Goal: Check status: Check status

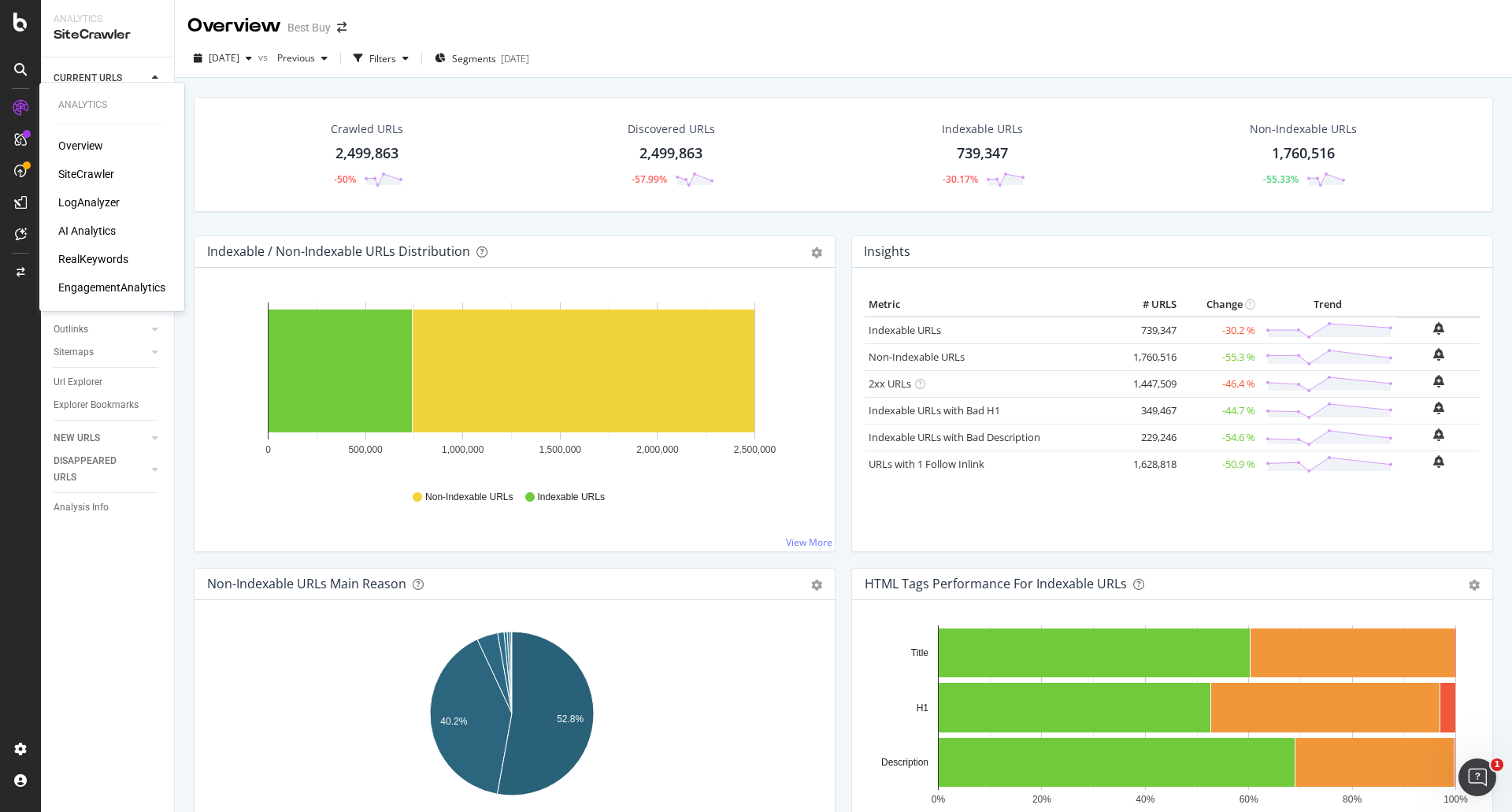
click at [88, 174] on div "SiteCrawler" at bounding box center [86, 174] width 56 height 16
click at [239, 62] on span "[DATE]" at bounding box center [224, 57] width 31 height 13
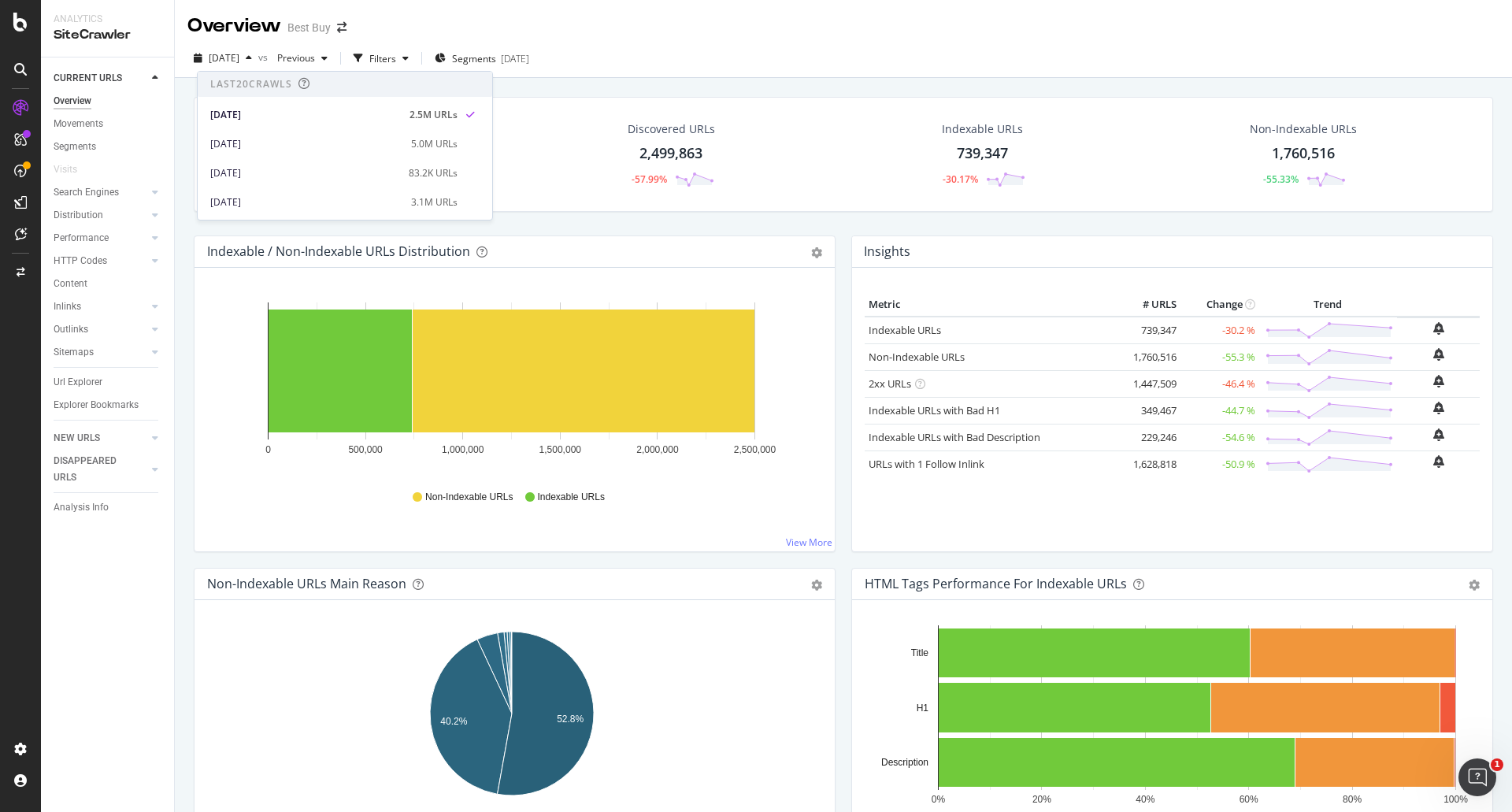
click at [714, 16] on div "Overview Best Buy" at bounding box center [843, 19] width 1337 height 39
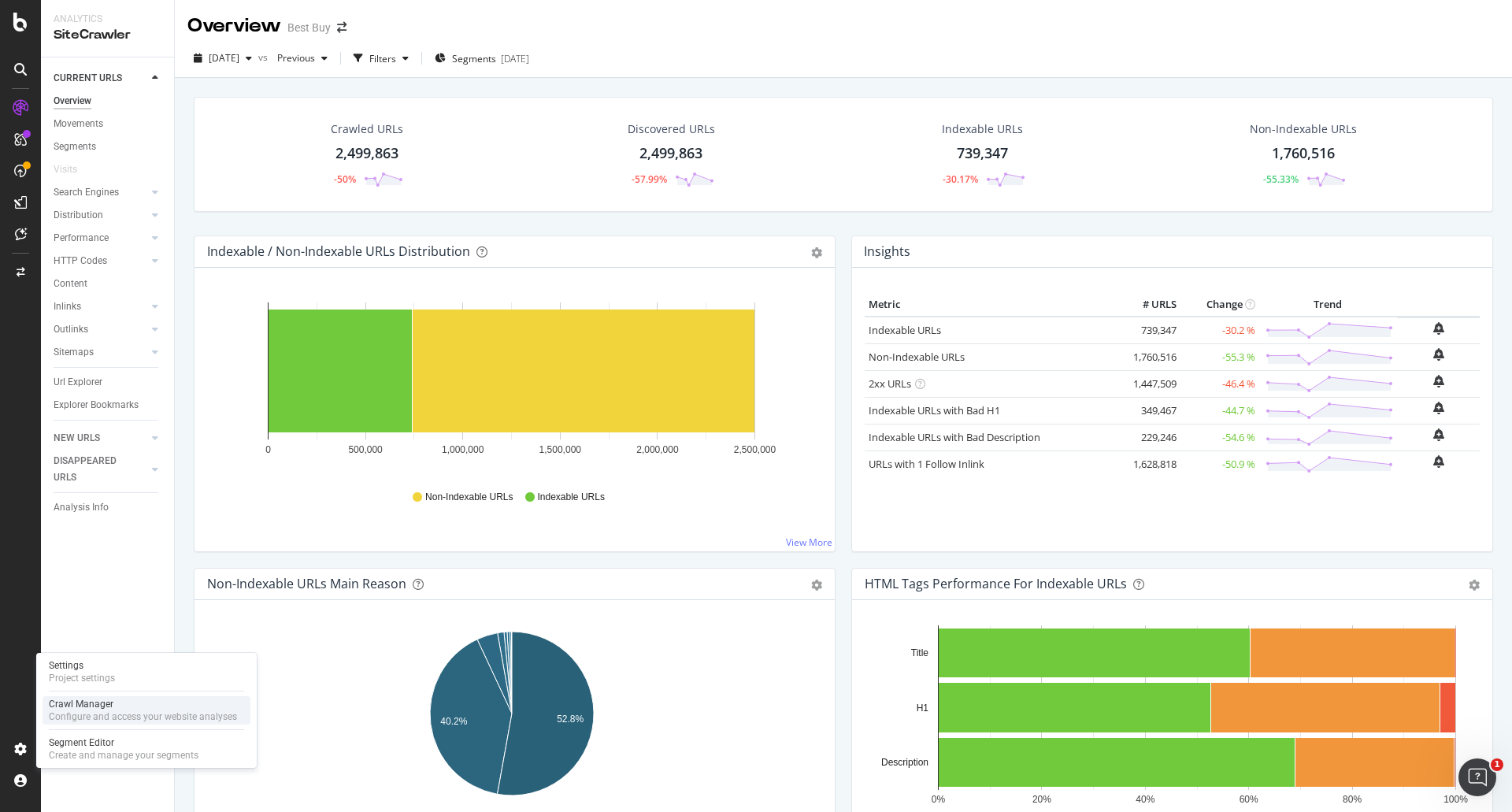
click at [76, 714] on div "Configure and access your website analyses" at bounding box center [143, 716] width 188 height 13
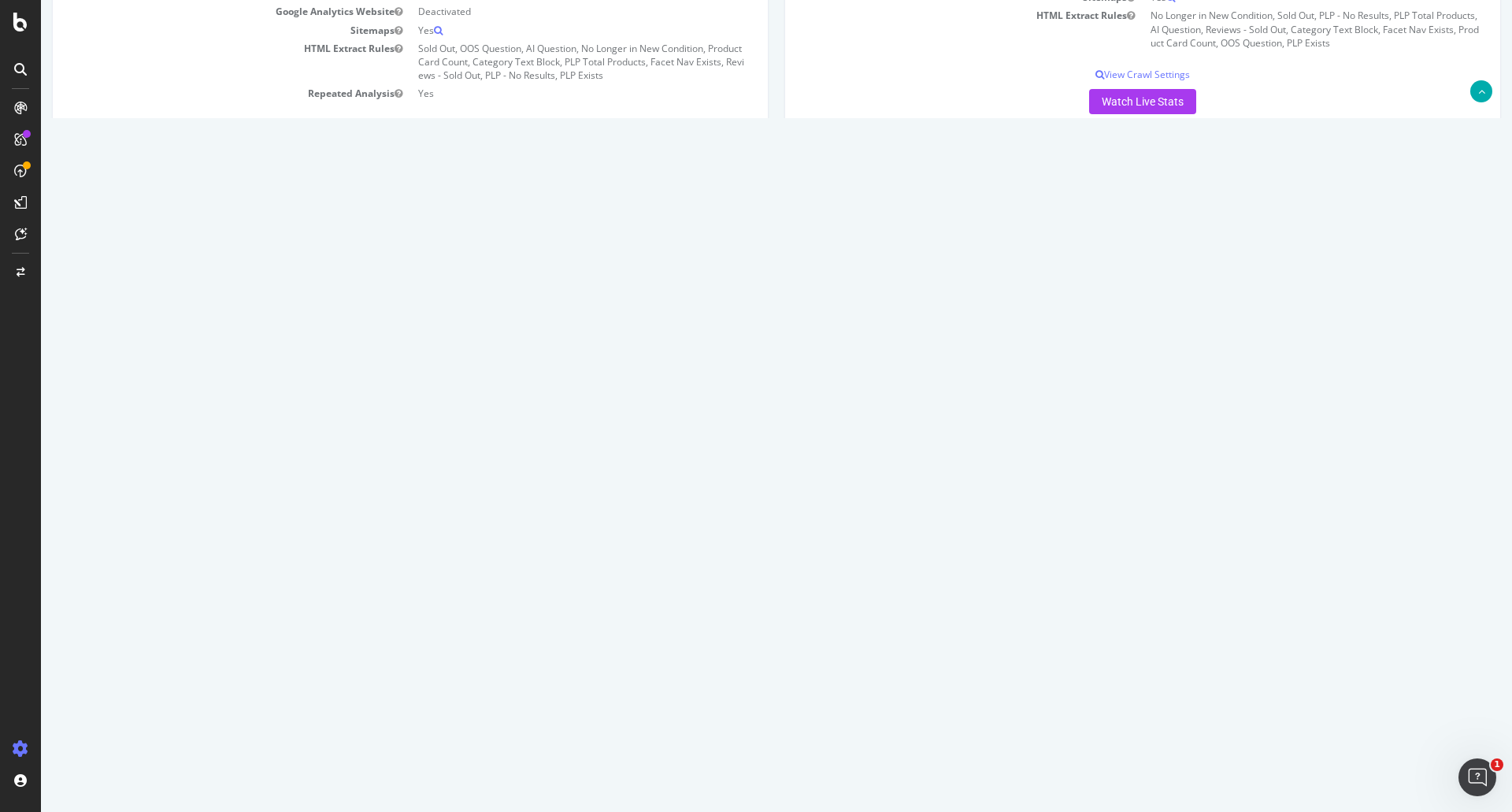
scroll to position [473, 0]
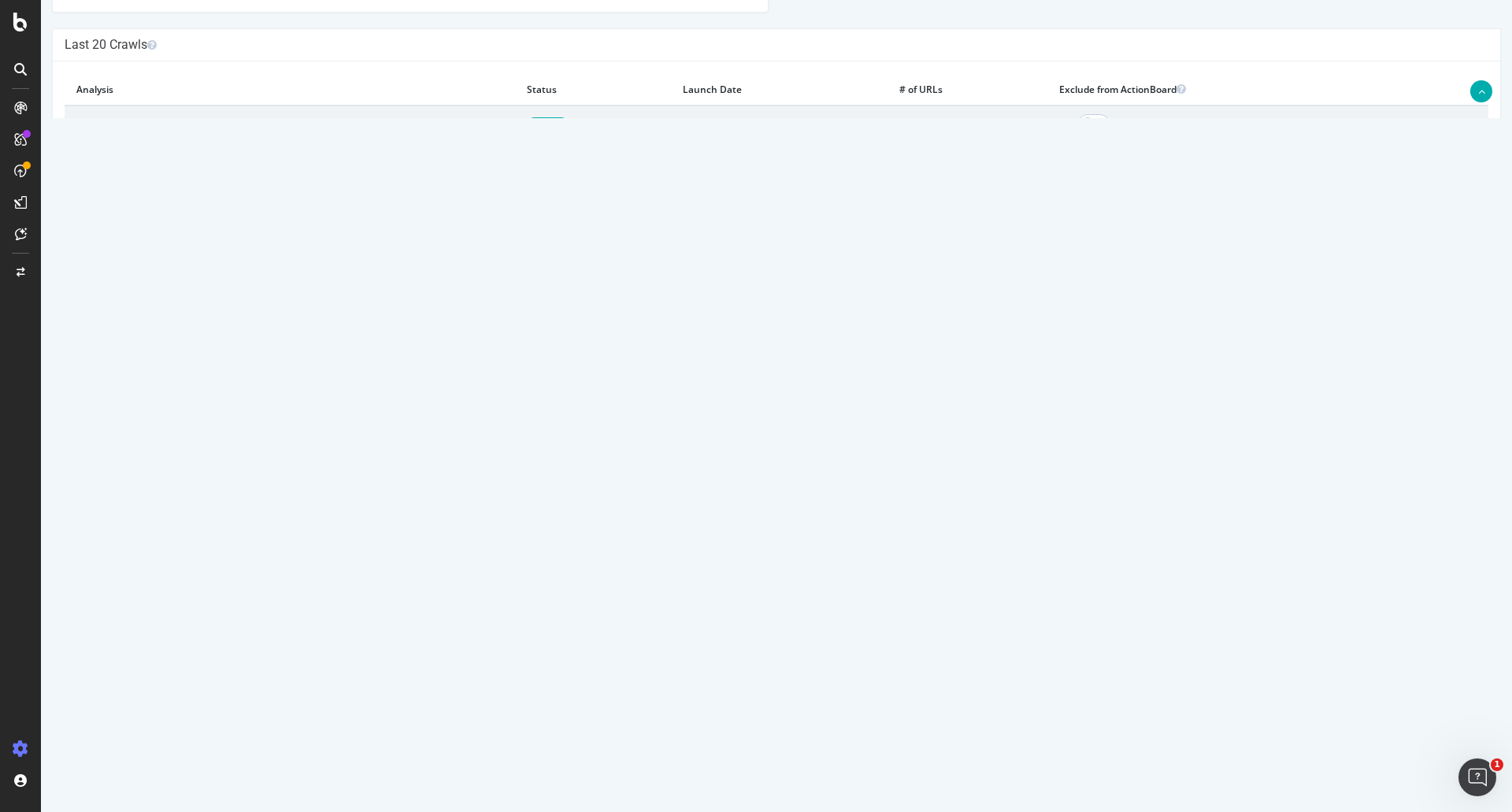
click at [130, 129] on td "[DATE] crawl" at bounding box center [290, 124] width 451 height 36
click at [136, 142] on td "[DATE] crawl" at bounding box center [290, 124] width 451 height 36
click at [133, 131] on link "[DATE] crawl" at bounding box center [104, 123] width 57 height 13
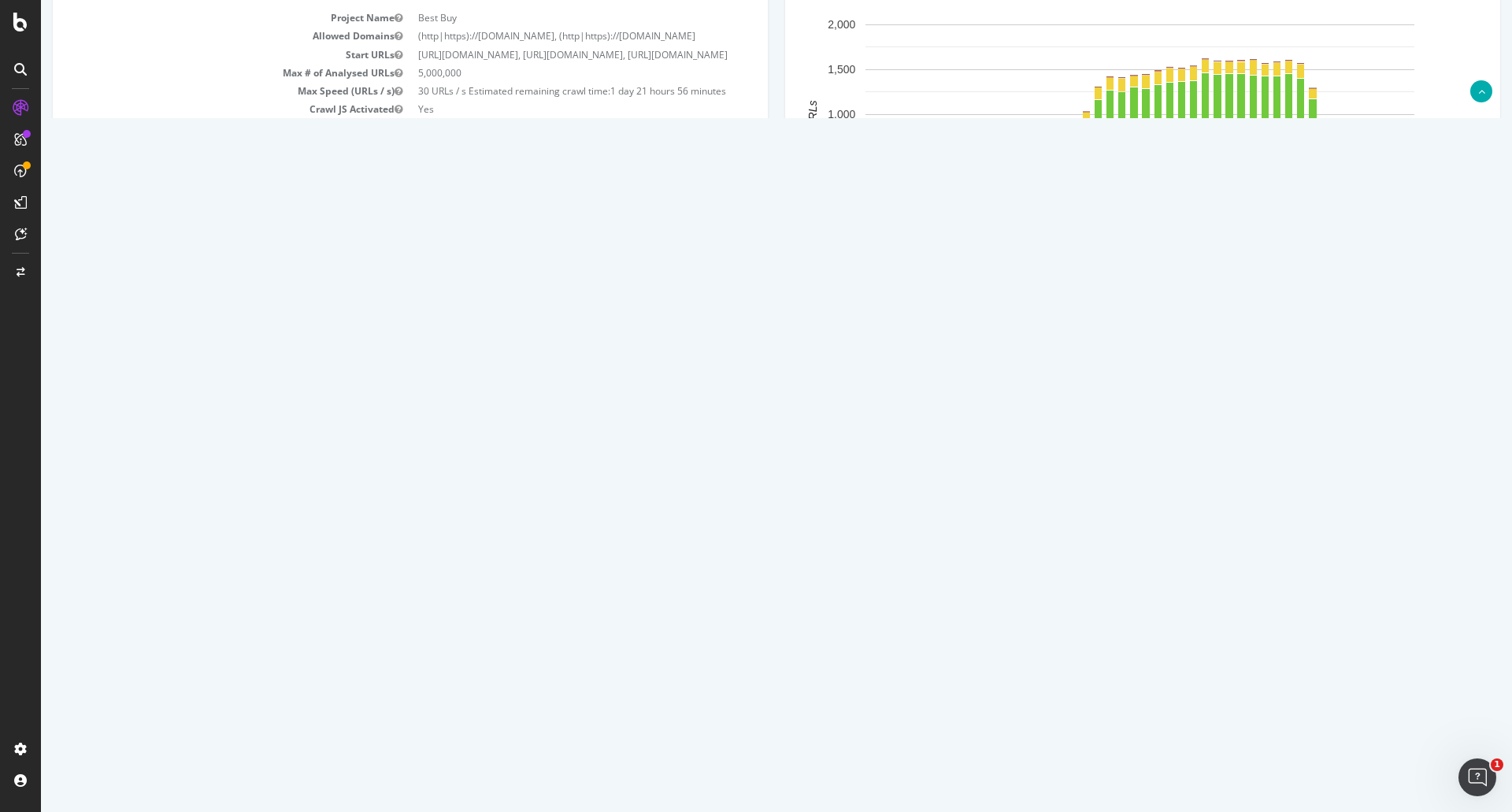
scroll to position [394, 0]
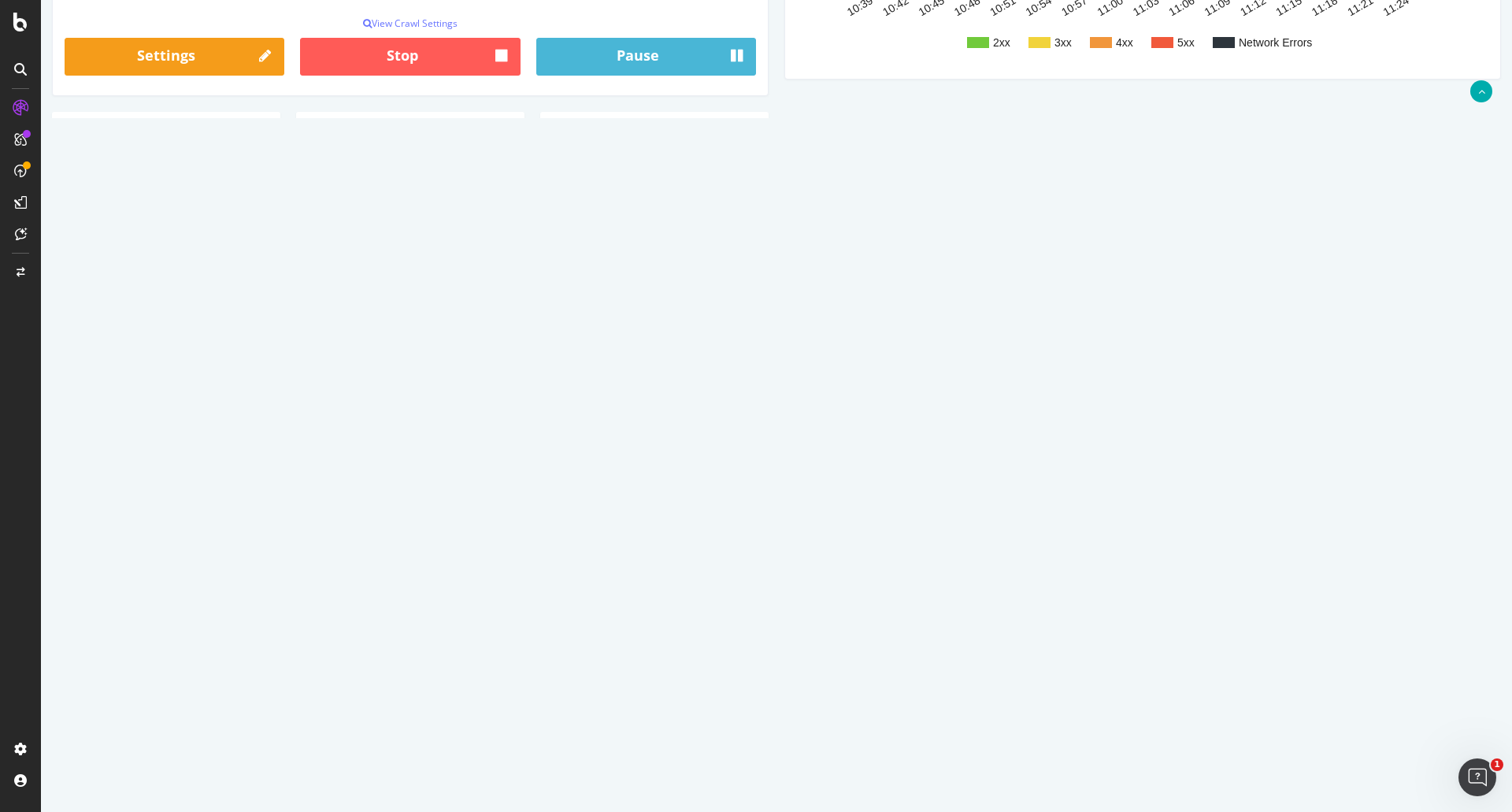
click at [1221, 267] on input "Search:" at bounding box center [1347, 253] width 284 height 27
type input "403"
click at [198, 220] on link "Latest Errors Found" at bounding box center [223, 212] width 109 height 32
click at [1273, 267] on input "Search:" at bounding box center [1347, 253] width 284 height 27
type input "4"
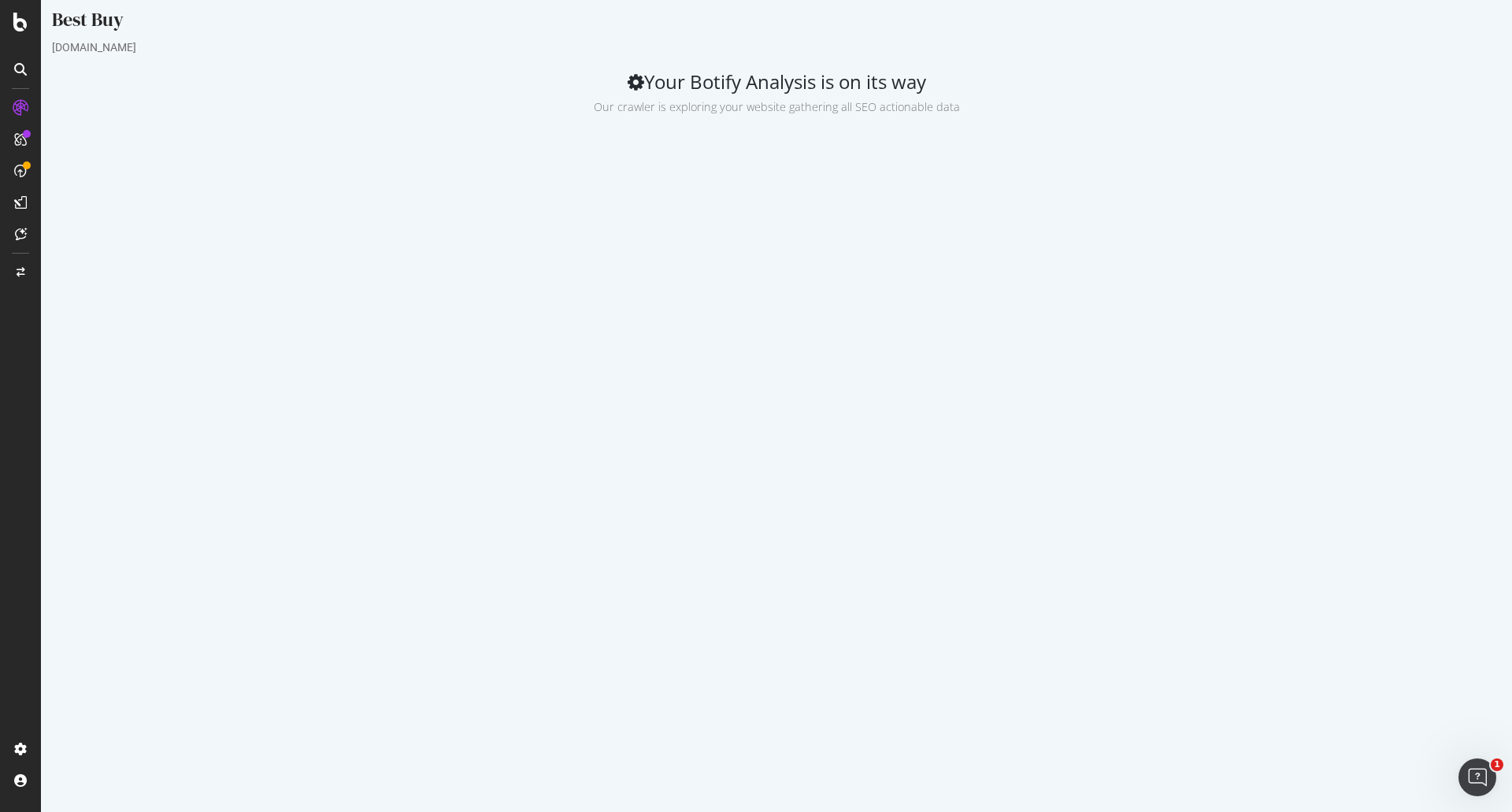
scroll to position [0, 0]
